Goal: Task Accomplishment & Management: Manage account settings

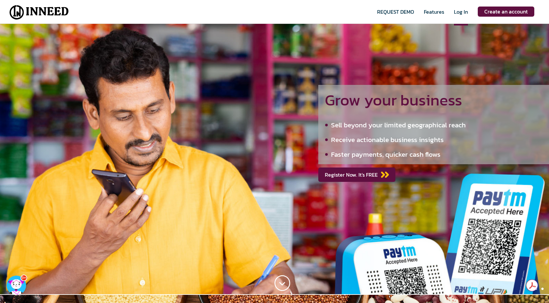
type input "[EMAIL_ADDRESS][DOMAIN_NAME]"
click at [461, 9] on span "Log In" at bounding box center [461, 17] width 14 height 18
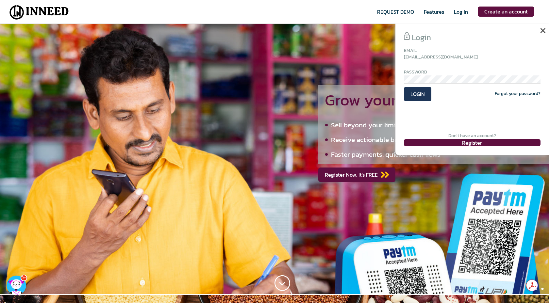
click at [422, 95] on span "LOGIN" at bounding box center [417, 94] width 27 height 14
